Goal: Complete application form: Complete application form

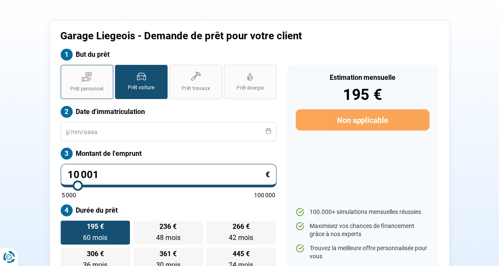
click at [82, 89] on span "Prêt personnel" at bounding box center [86, 89] width 33 height 7
click at [66, 71] on input "Prêt personnel" at bounding box center [64, 68] width 6 height 6
radio input "true"
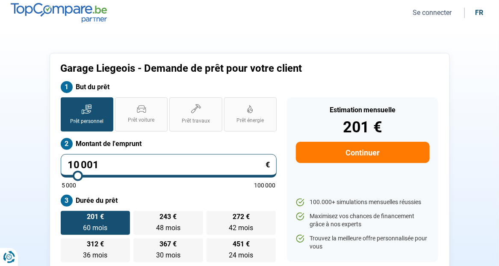
drag, startPoint x: 104, startPoint y: 161, endPoint x: 6, endPoint y: 164, distance: 98.4
click at [6, 164] on section "Garage Liegeois - Demande de prêt pour votre client But du prêt Prêt personnel …" at bounding box center [249, 162] width 499 height 273
type input "1"
type input "5000"
type input "19"
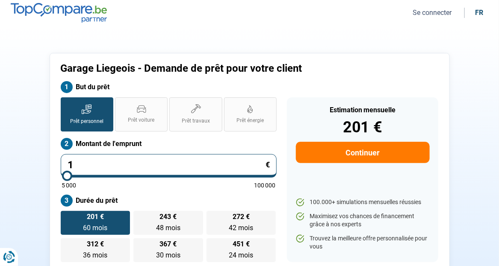
type input "5000"
type input "199"
type input "5000"
type input "1 999"
type input "5000"
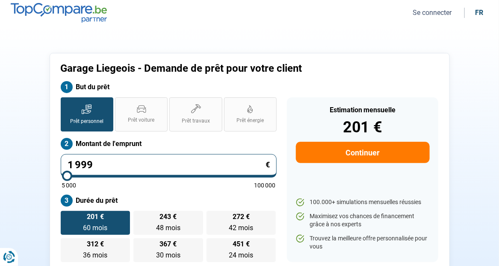
type input "19 990"
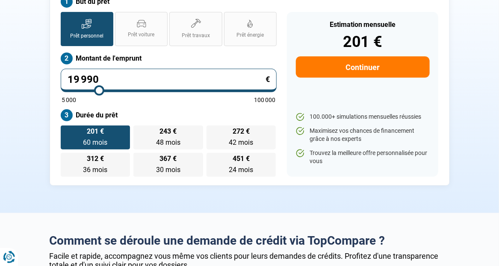
type input "20000"
radio input "false"
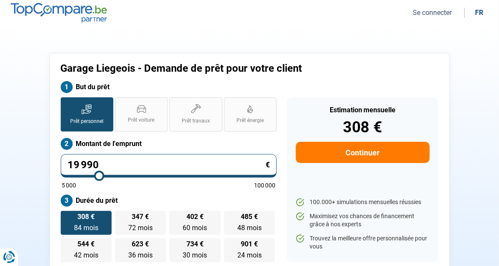
drag, startPoint x: 106, startPoint y: 169, endPoint x: -134, endPoint y: 89, distance: 253.2
type input "2"
type input "5000"
type input "20"
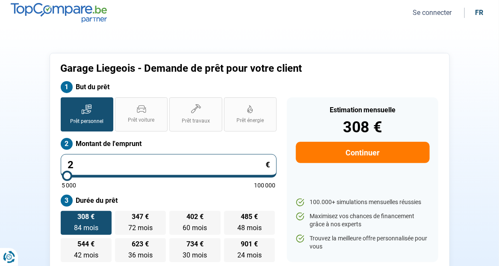
type input "5000"
type input "200"
type input "5000"
type input "2 000"
type input "5000"
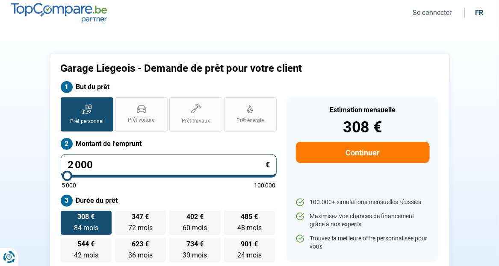
type input "20 001"
type input "20000"
type input "20 001"
type input "20000"
radio input "false"
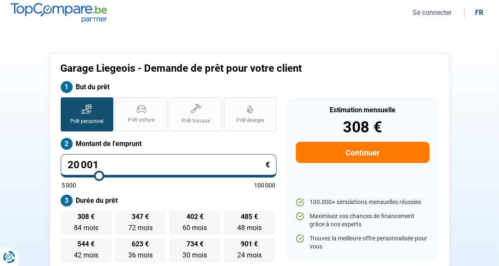
click at [347, 157] on button "Continuer" at bounding box center [363, 152] width 134 height 21
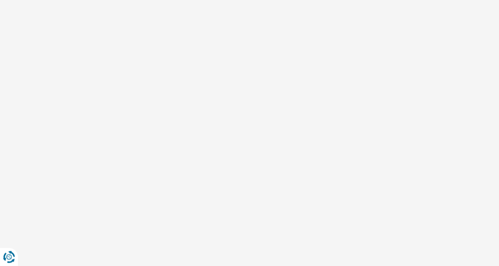
select select "32"
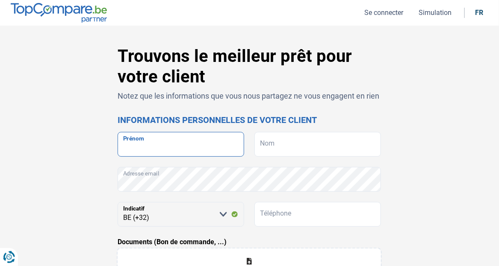
click at [175, 148] on input "Prénom" at bounding box center [181, 144] width 127 height 25
type input "[PERSON_NAME]"
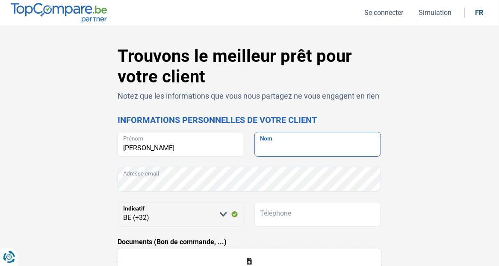
type input "MAROT"
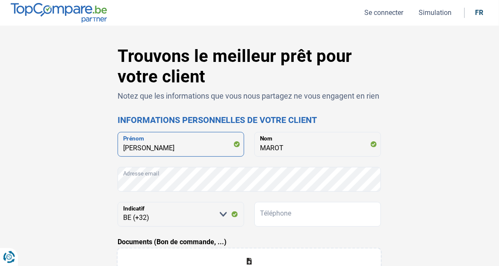
type input "CHR"
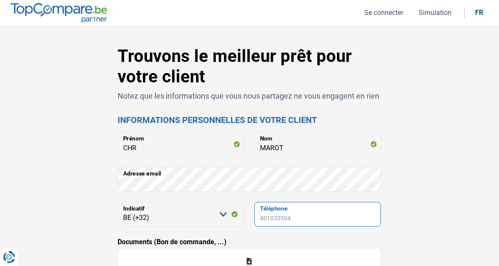
click at [300, 221] on input "Téléphone" at bounding box center [317, 214] width 127 height 25
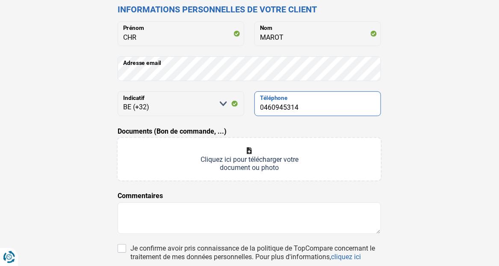
scroll to position [128, 0]
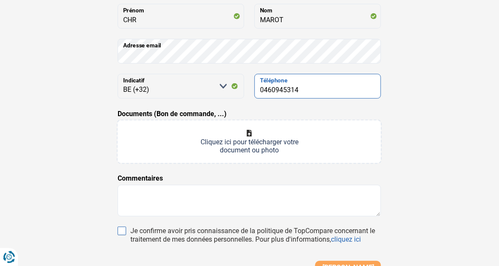
type input "0460945314"
click at [123, 229] on input "Je confirme avoir pris connaissance de la politique de TopCompare concernant le…" at bounding box center [122, 231] width 9 height 9
checkbox input "true"
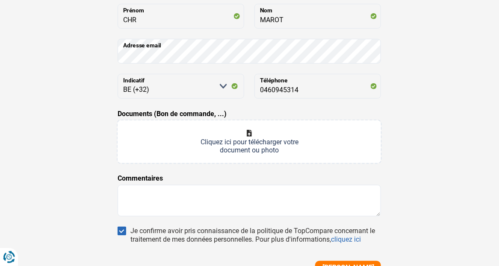
click at [254, 153] on input "Documents (Bon de commande, ...)" at bounding box center [249, 142] width 263 height 43
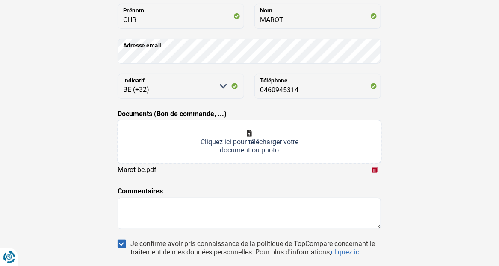
click at [182, 149] on input "Documents (Bon de commande, ...)" at bounding box center [249, 142] width 263 height 43
type input "C:\fakepath\MAROT FP.pdf"
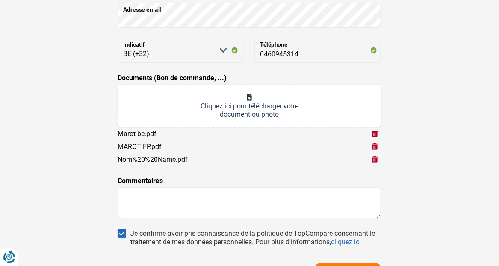
scroll to position [213, 0]
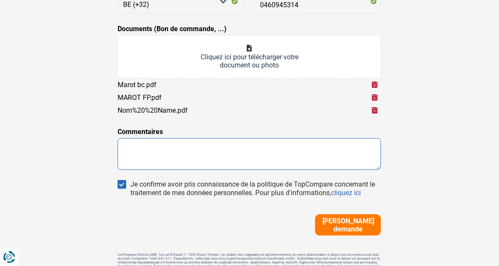
click at [194, 155] on textarea at bounding box center [249, 155] width 263 height 32
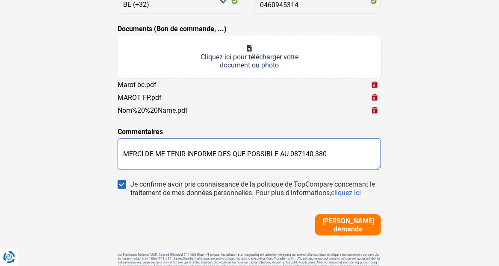
type textarea "MERCI DE ME TENIR INFORME DES QUE POSSIBLE AU 087140.380"
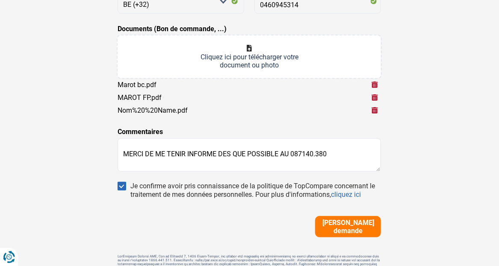
click at [339, 223] on span "[PERSON_NAME] demande" at bounding box center [348, 227] width 61 height 16
